Goal: Information Seeking & Learning: Understand process/instructions

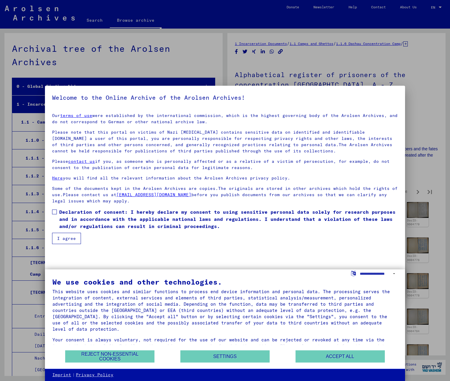
scroll to position [182, 0]
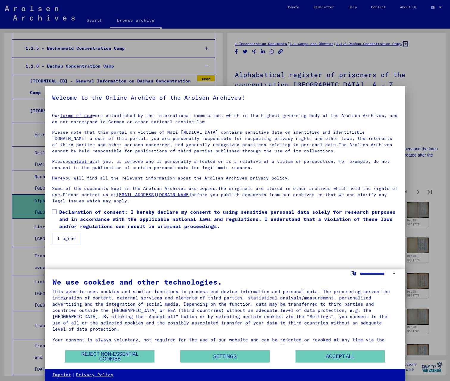
click at [94, 21] on div at bounding box center [225, 190] width 450 height 381
click at [60, 113] on link "terms of use" at bounding box center [76, 115] width 32 height 5
